Goal: Task Accomplishment & Management: Manage account settings

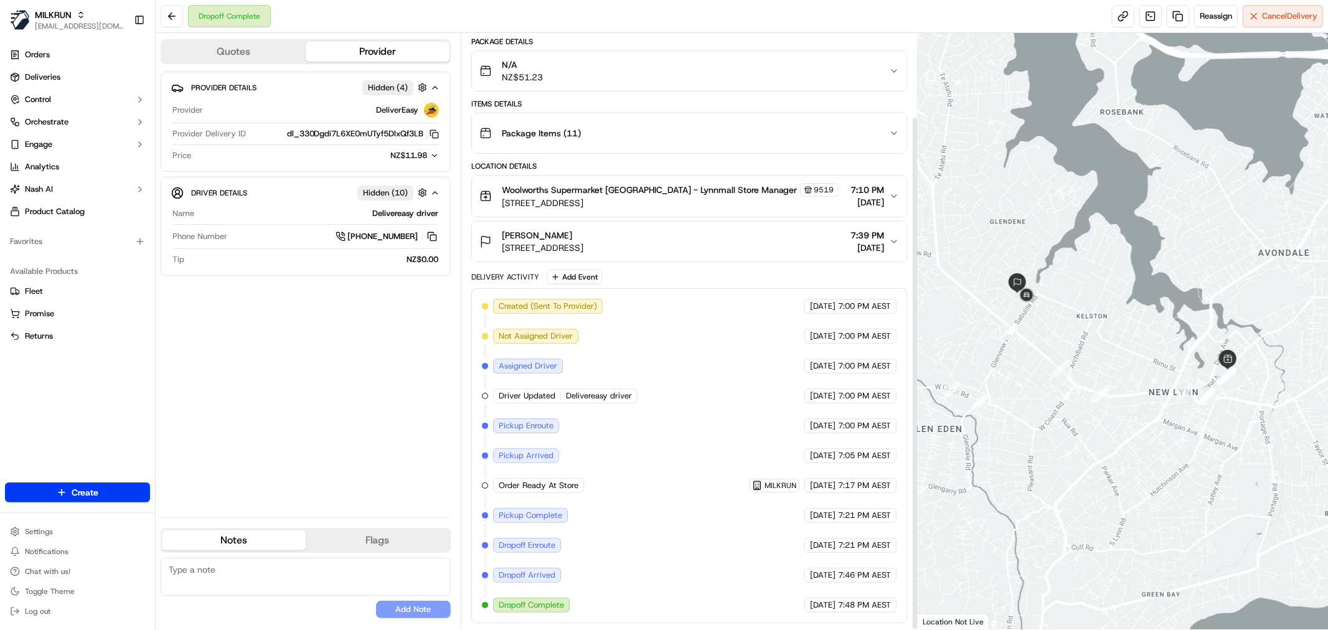
scroll to position [97, 0]
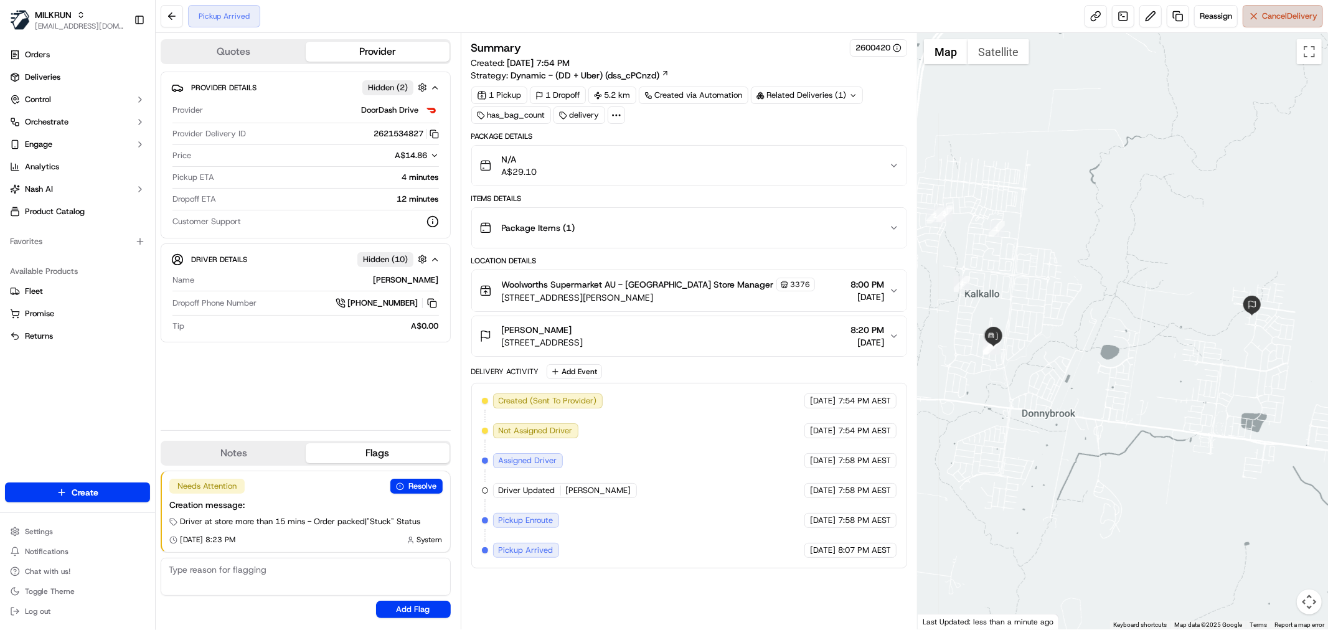
click at [1304, 11] on span "Cancel Delivery" at bounding box center [1289, 16] width 55 height 11
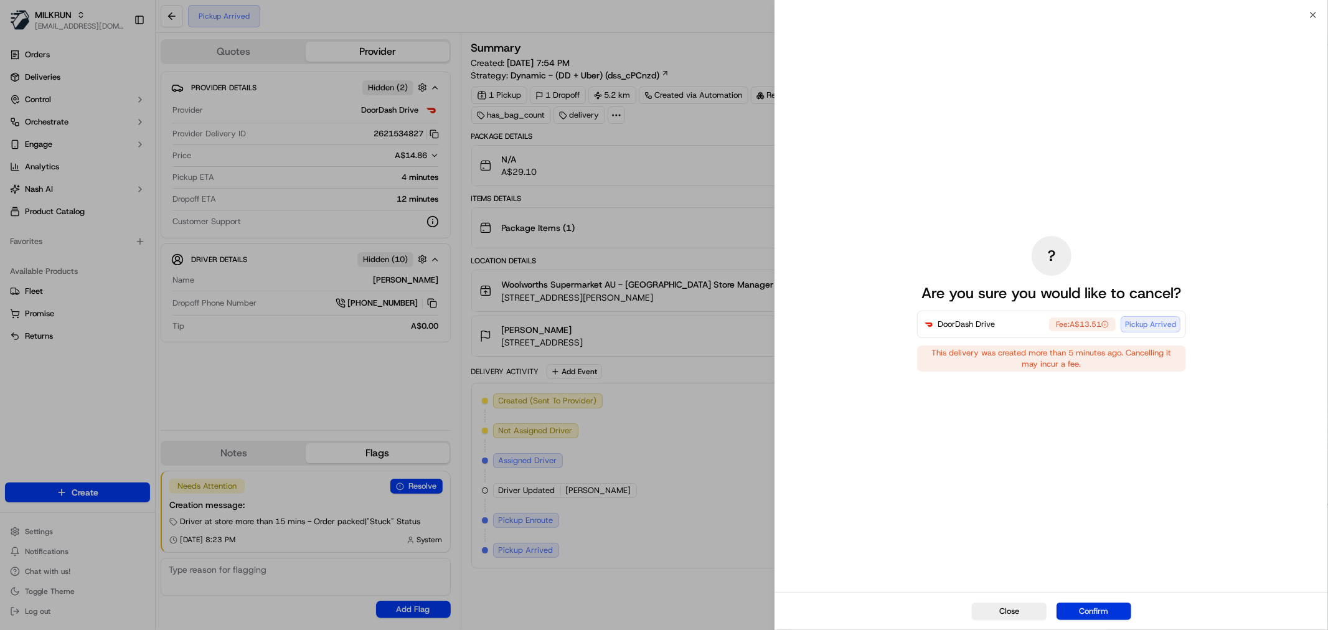
click at [1090, 613] on button "Confirm" at bounding box center [1094, 611] width 75 height 17
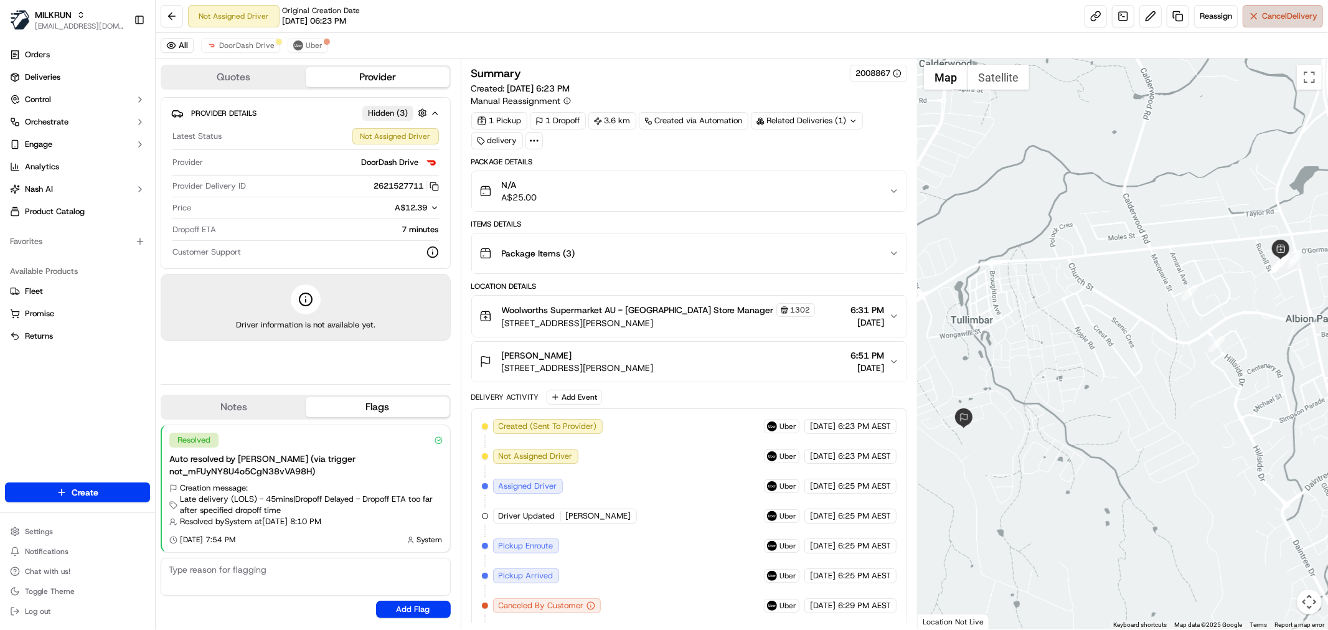
click at [1289, 17] on span "Cancel Delivery" at bounding box center [1289, 16] width 55 height 11
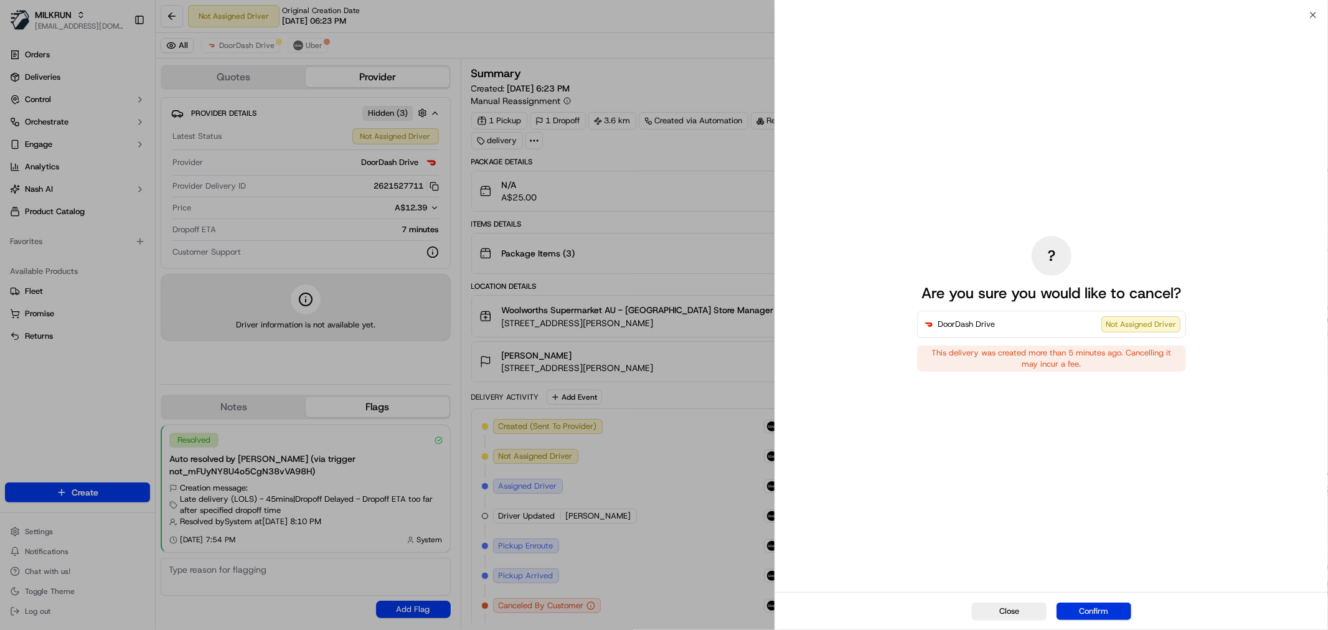
drag, startPoint x: 1110, startPoint y: 615, endPoint x: 1068, endPoint y: 604, distance: 43.0
click at [1110, 615] on button "Confirm" at bounding box center [1094, 611] width 75 height 17
